Goal: Information Seeking & Learning: Learn about a topic

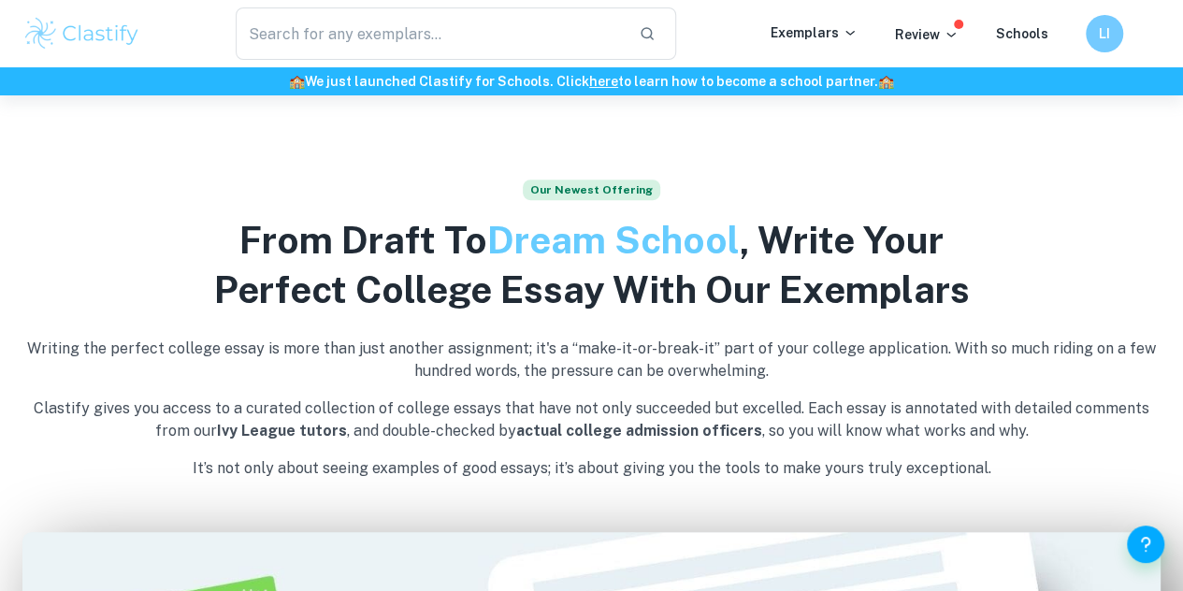
scroll to position [531, 0]
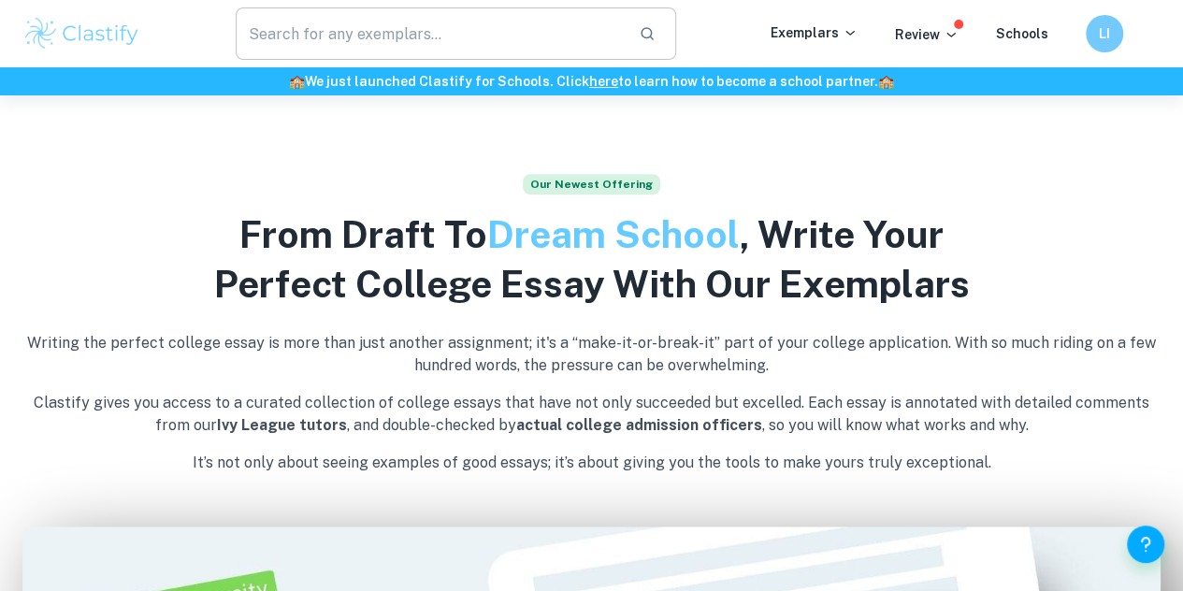
click at [493, 42] on input "text" at bounding box center [430, 33] width 388 height 52
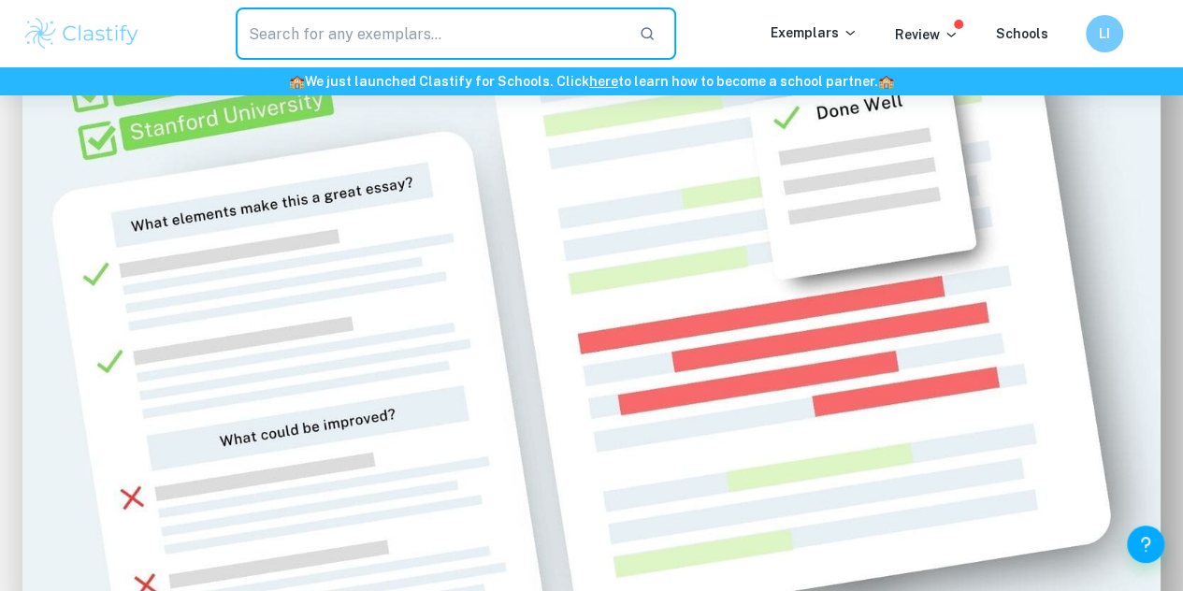
scroll to position [1067, 0]
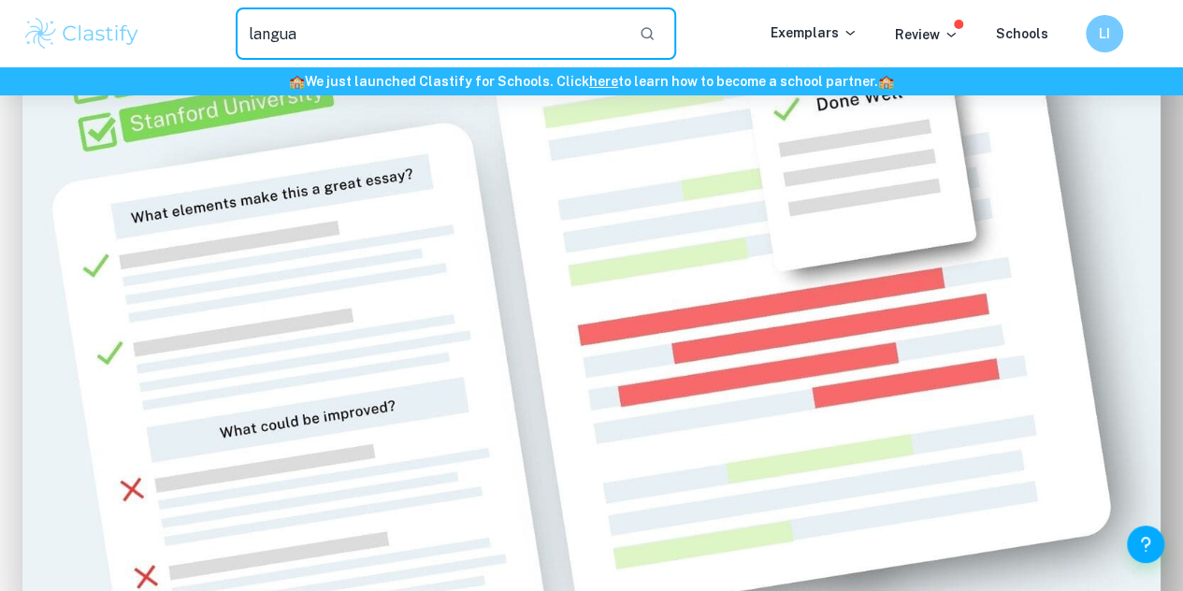
type input "languag"
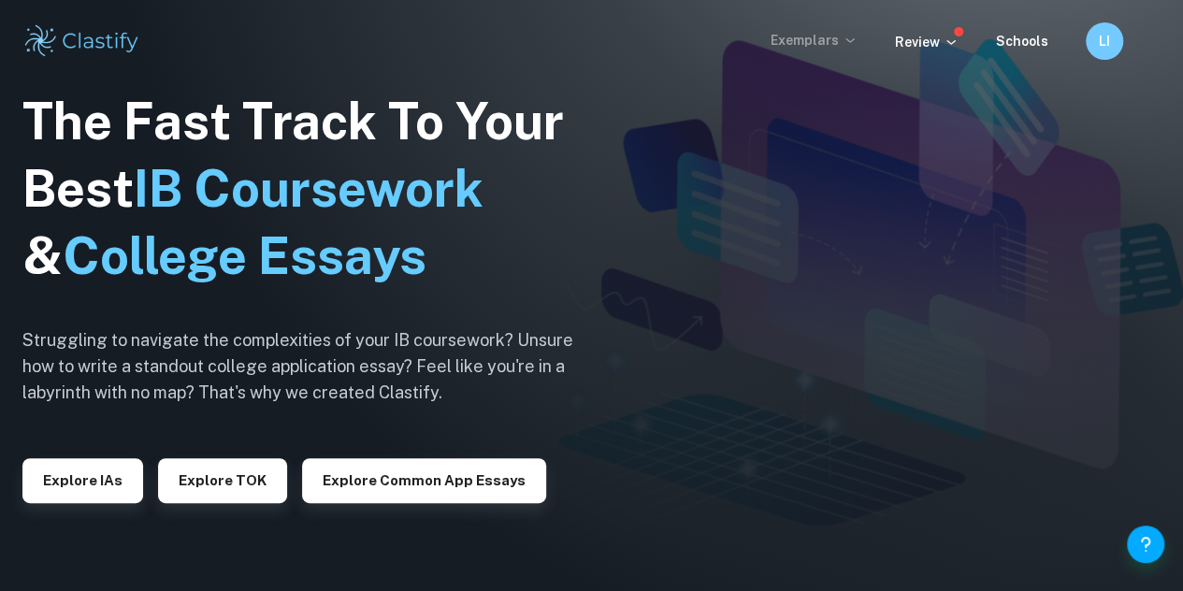
click at [782, 33] on p "Exemplars" at bounding box center [814, 40] width 87 height 21
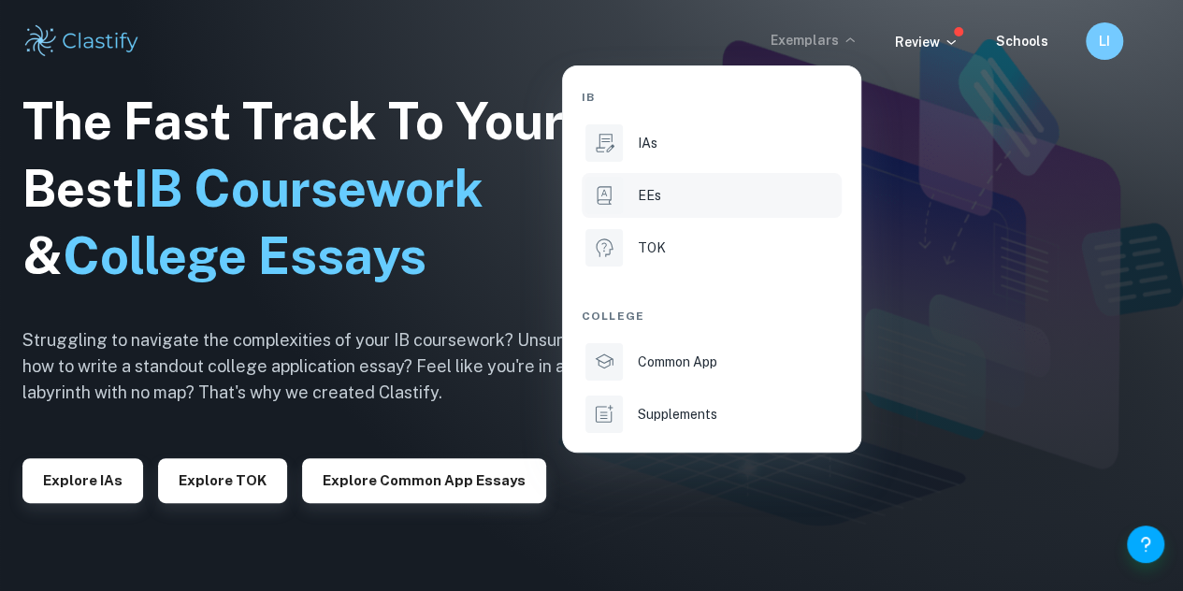
click at [653, 183] on li "EEs" at bounding box center [712, 195] width 260 height 45
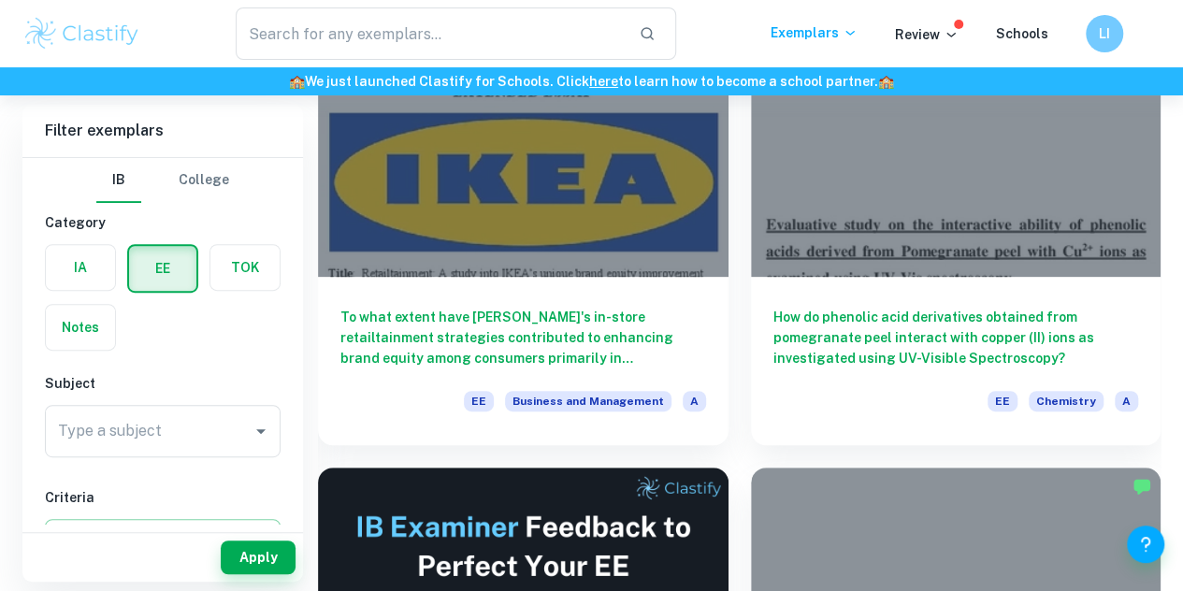
scroll to position [269, 0]
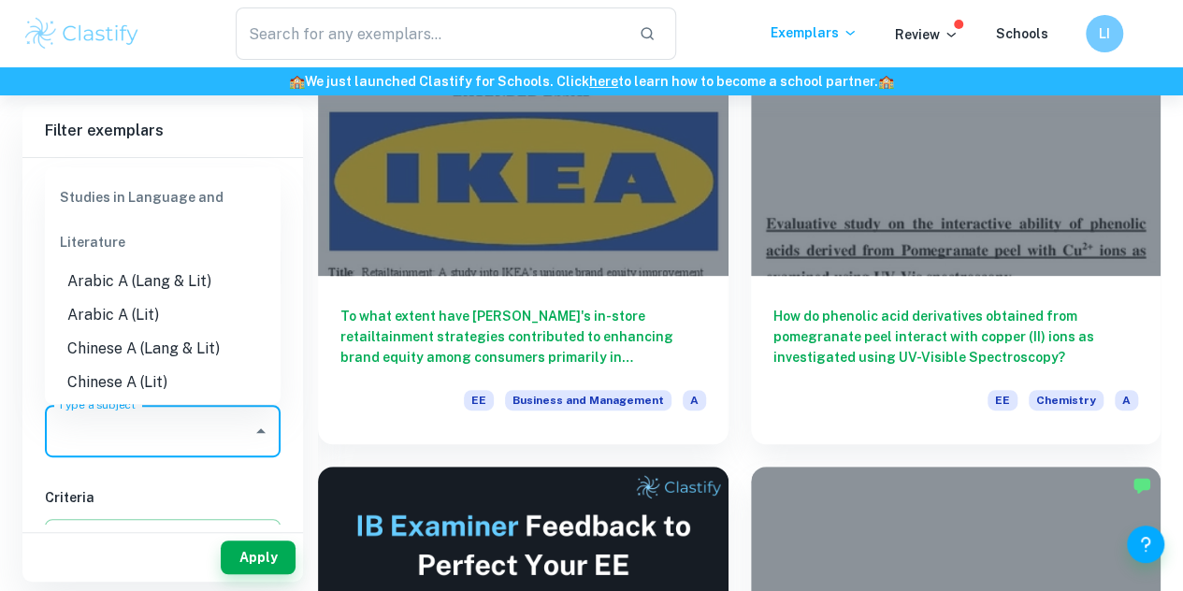
click at [157, 426] on input "Type a subject" at bounding box center [148, 432] width 191 height 36
click at [159, 284] on li "English A (Lang & Lit)" at bounding box center [163, 282] width 236 height 34
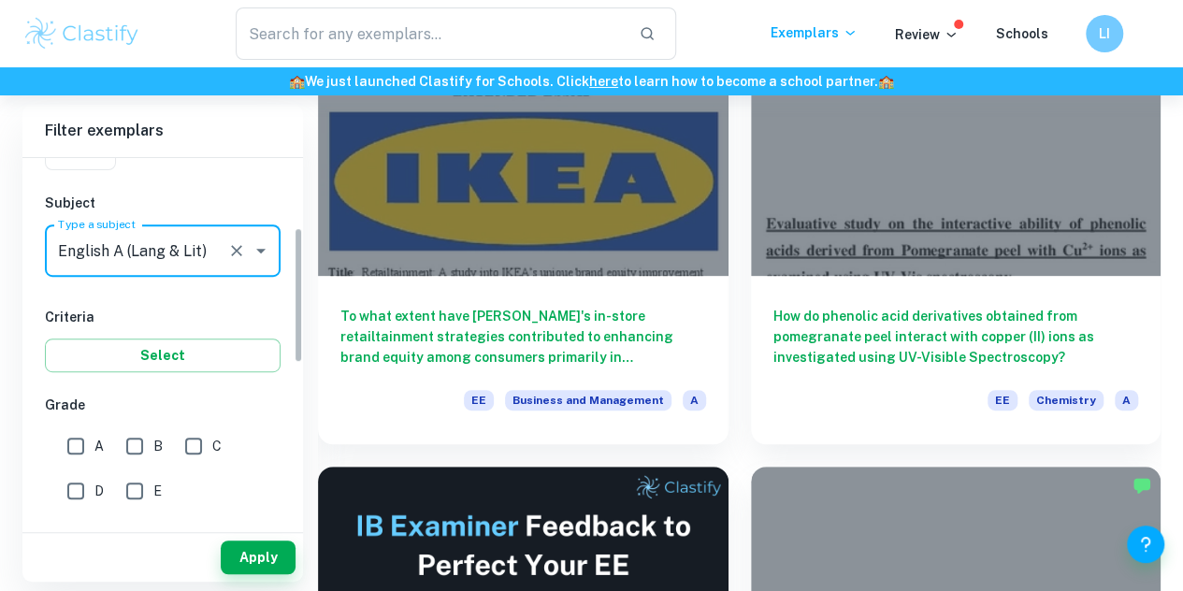
scroll to position [205, 0]
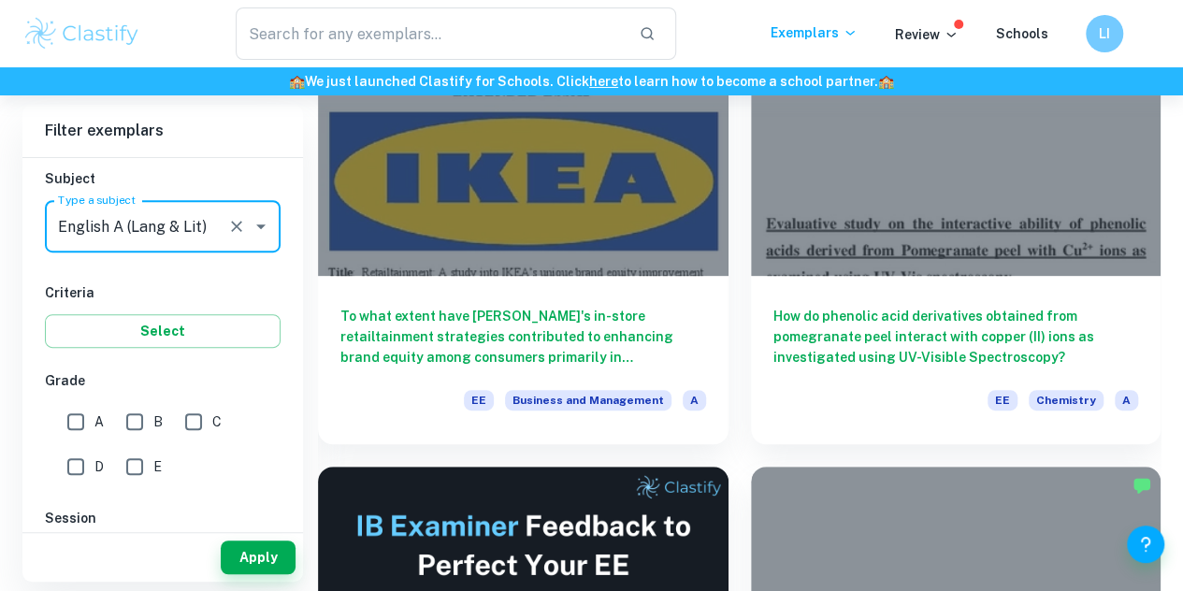
type input "English A (Lang & Lit)"
click at [149, 418] on input "B" at bounding box center [134, 421] width 37 height 37
checkbox input "true"
click at [94, 414] on input "A" at bounding box center [75, 421] width 37 height 37
checkbox input "true"
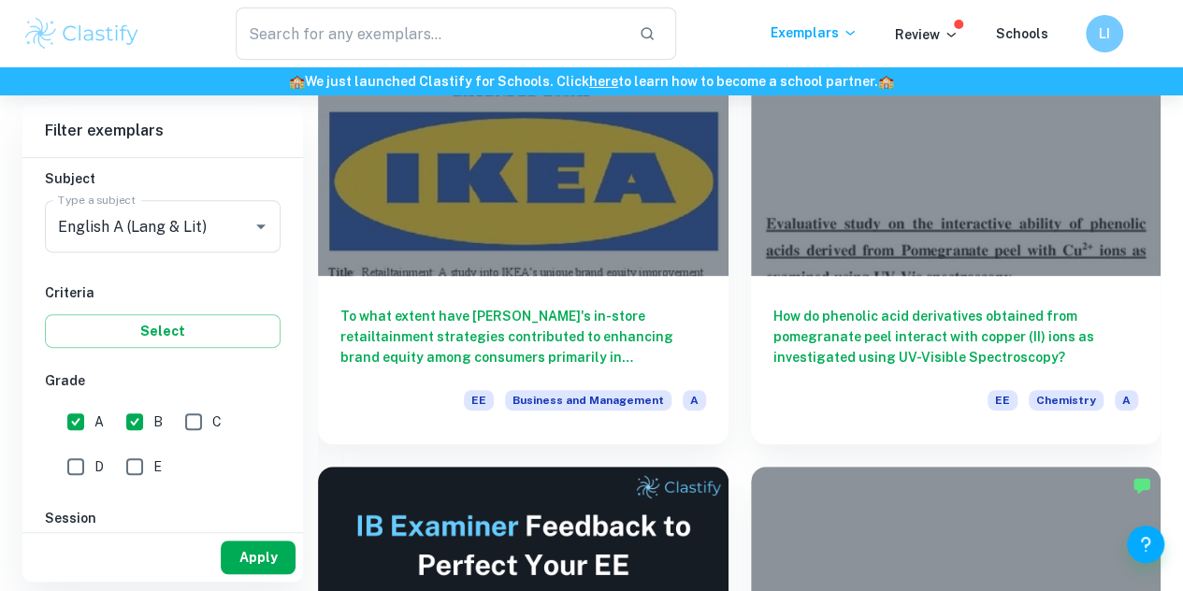
click at [254, 548] on button "Apply" at bounding box center [258, 558] width 75 height 34
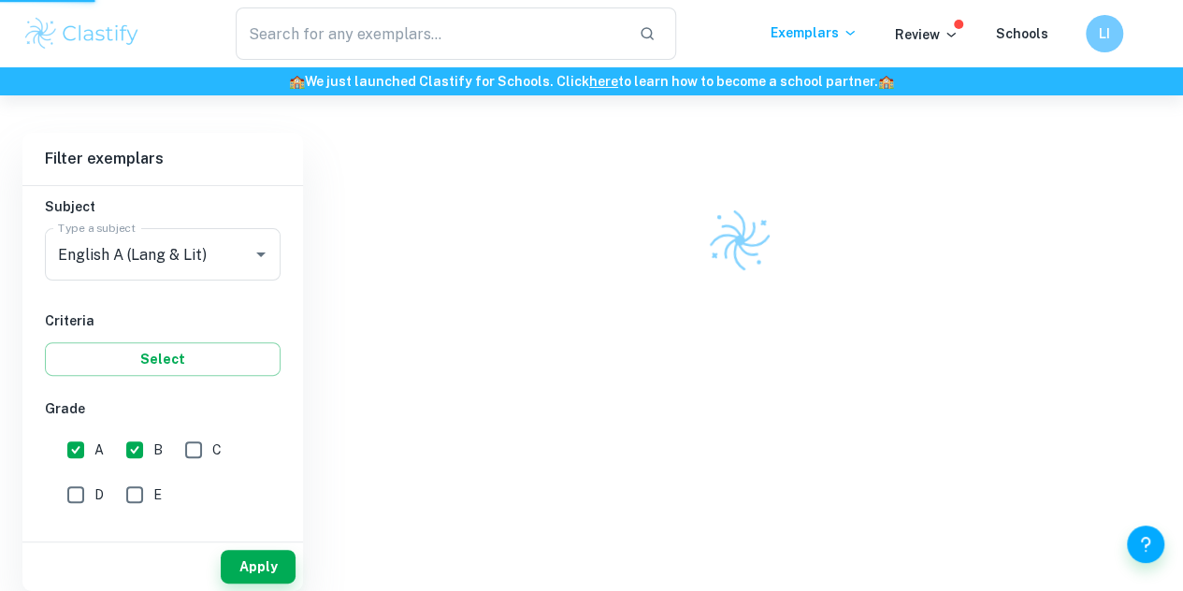
scroll to position [95, 0]
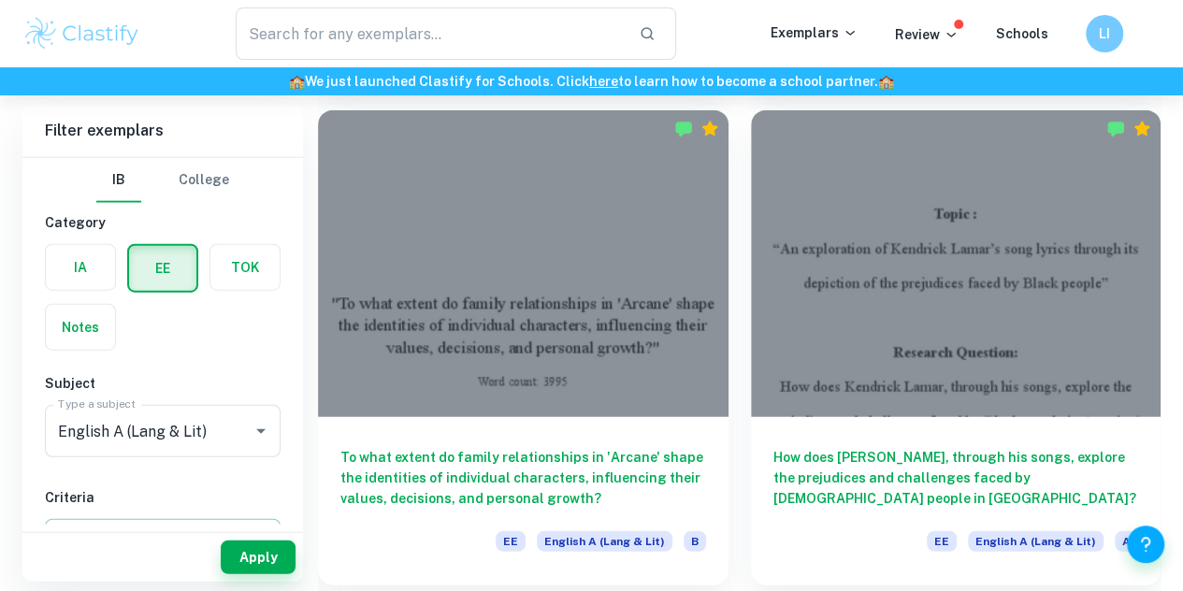
scroll to position [2123, 0]
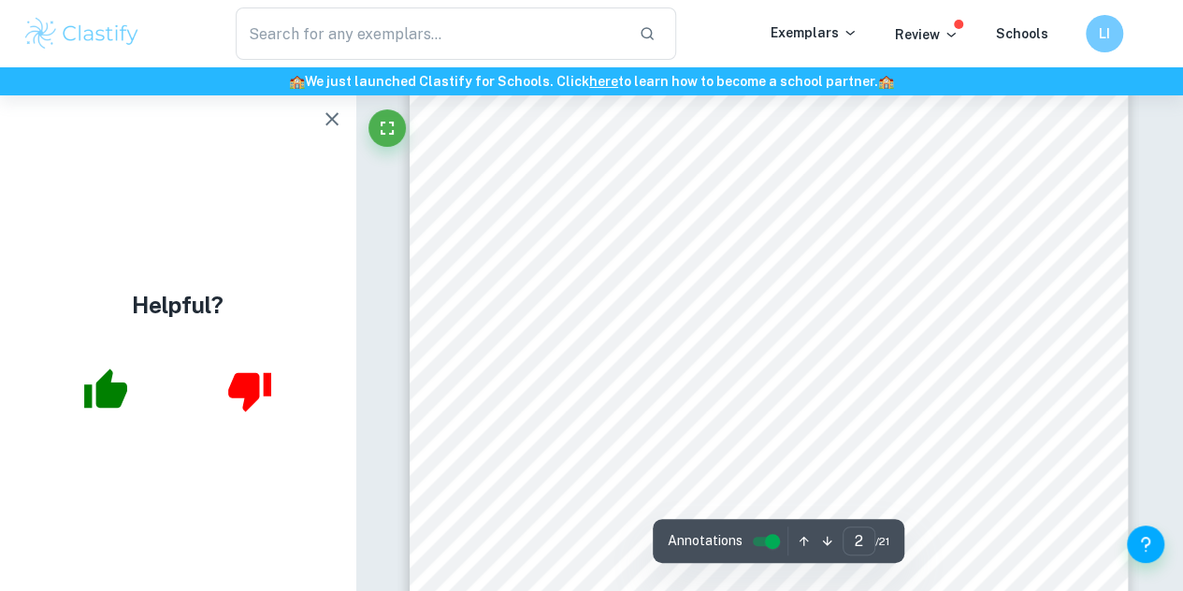
scroll to position [1218, 0]
click at [1013, 136] on span "…….............................................................................…" at bounding box center [823, 135] width 384 height 14
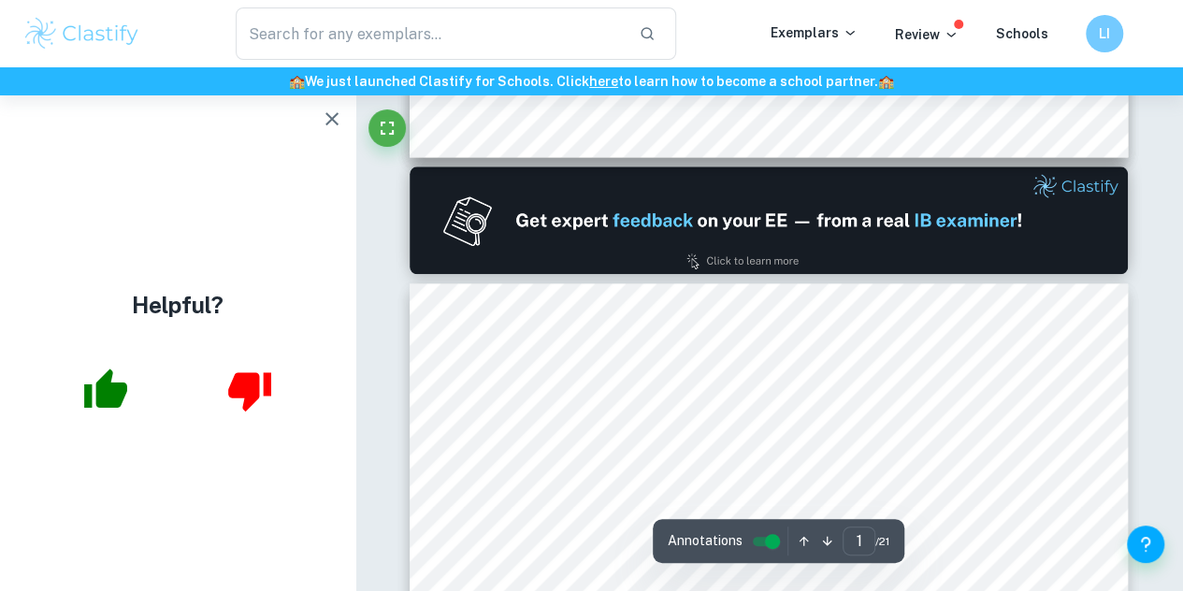
type input "2"
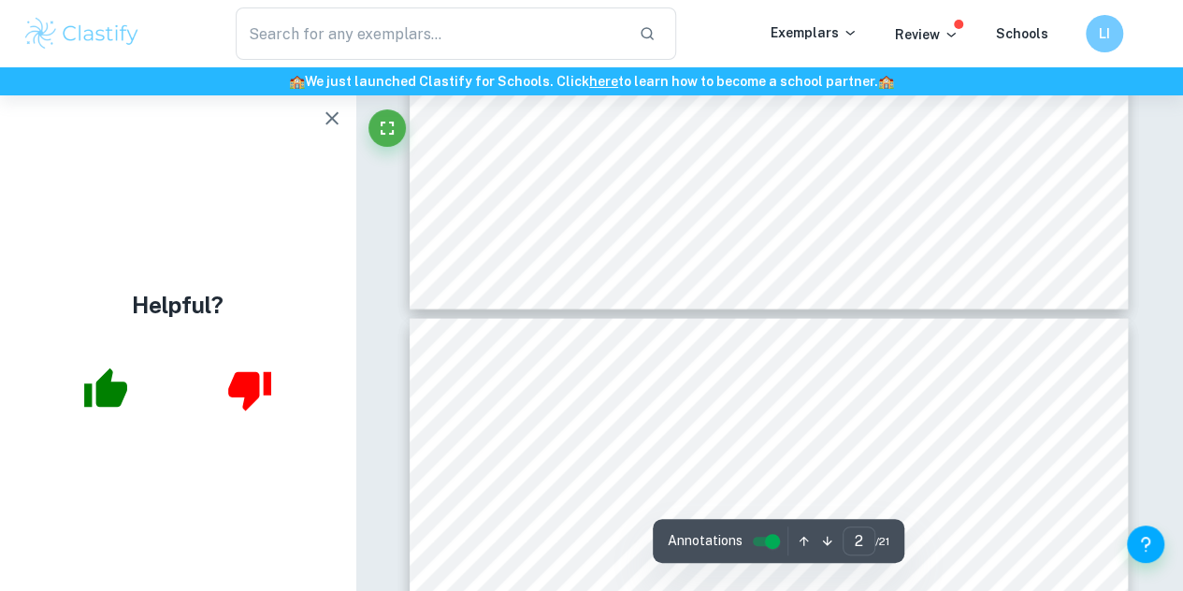
scroll to position [1790, 0]
